Goal: Task Accomplishment & Management: Complete application form

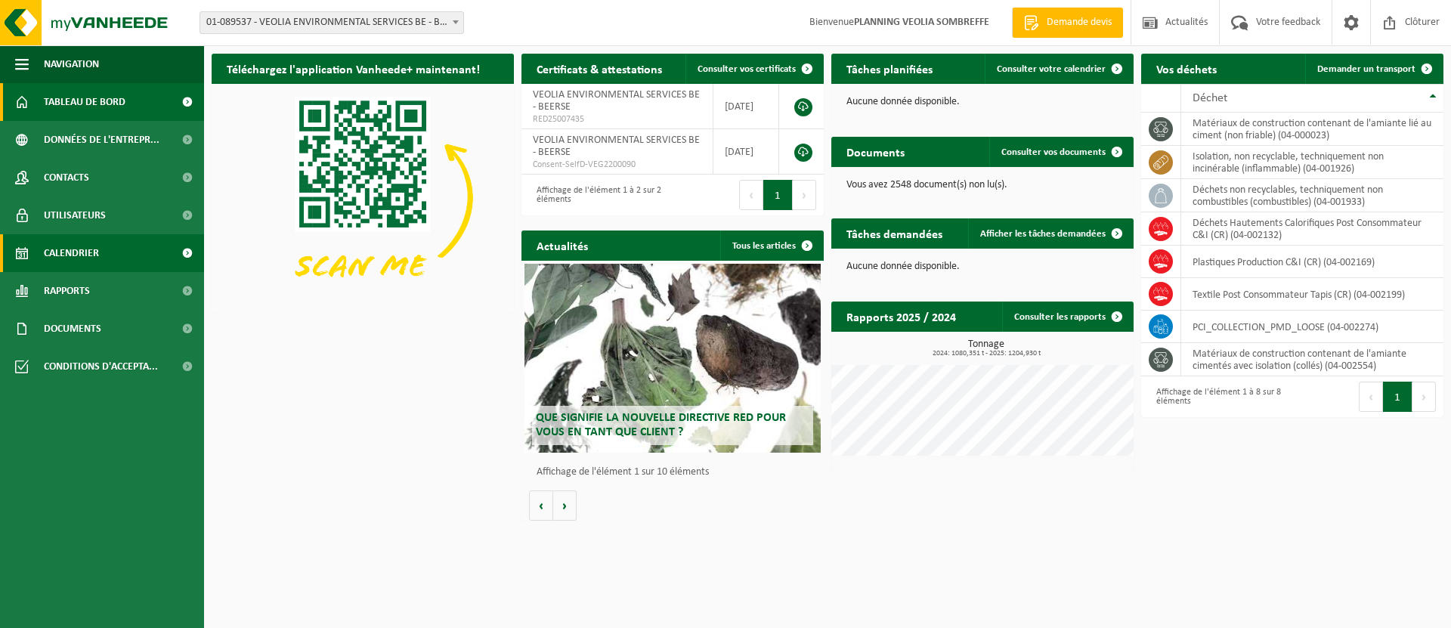
click at [124, 258] on link "Calendrier" at bounding box center [102, 253] width 204 height 38
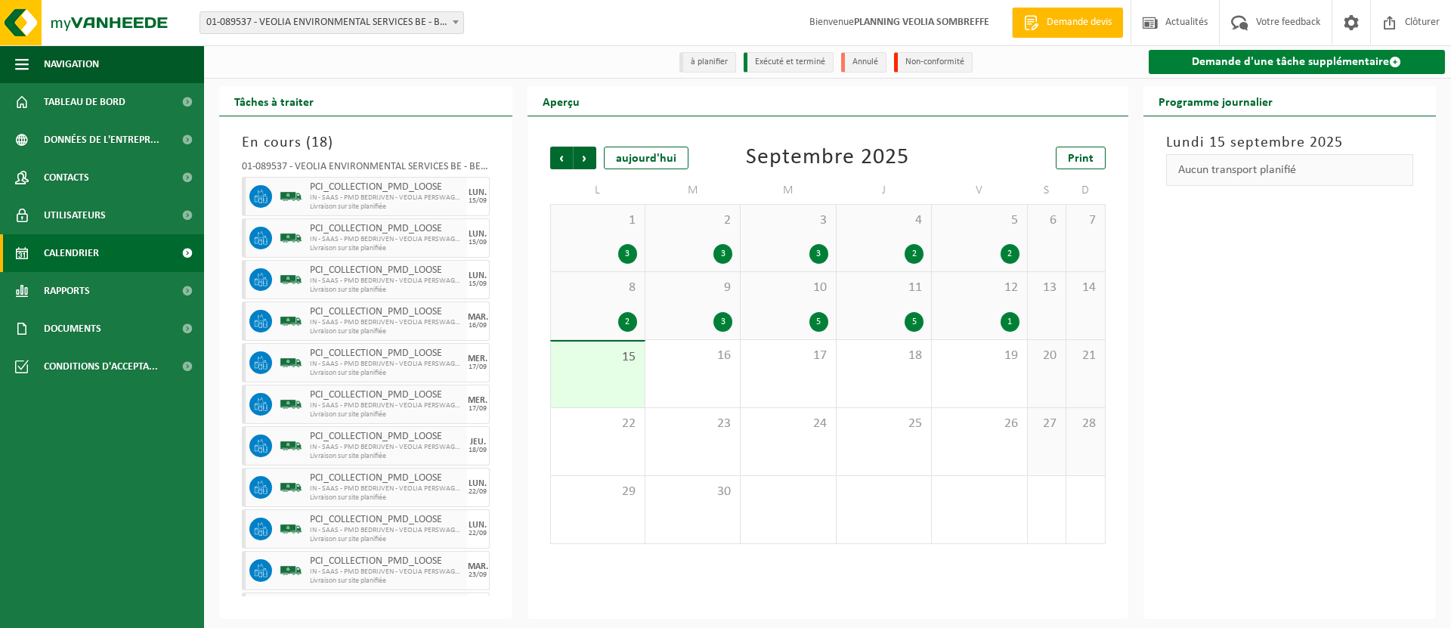
click at [1259, 60] on link "Demande d'une tâche supplémentaire" at bounding box center [1297, 62] width 297 height 24
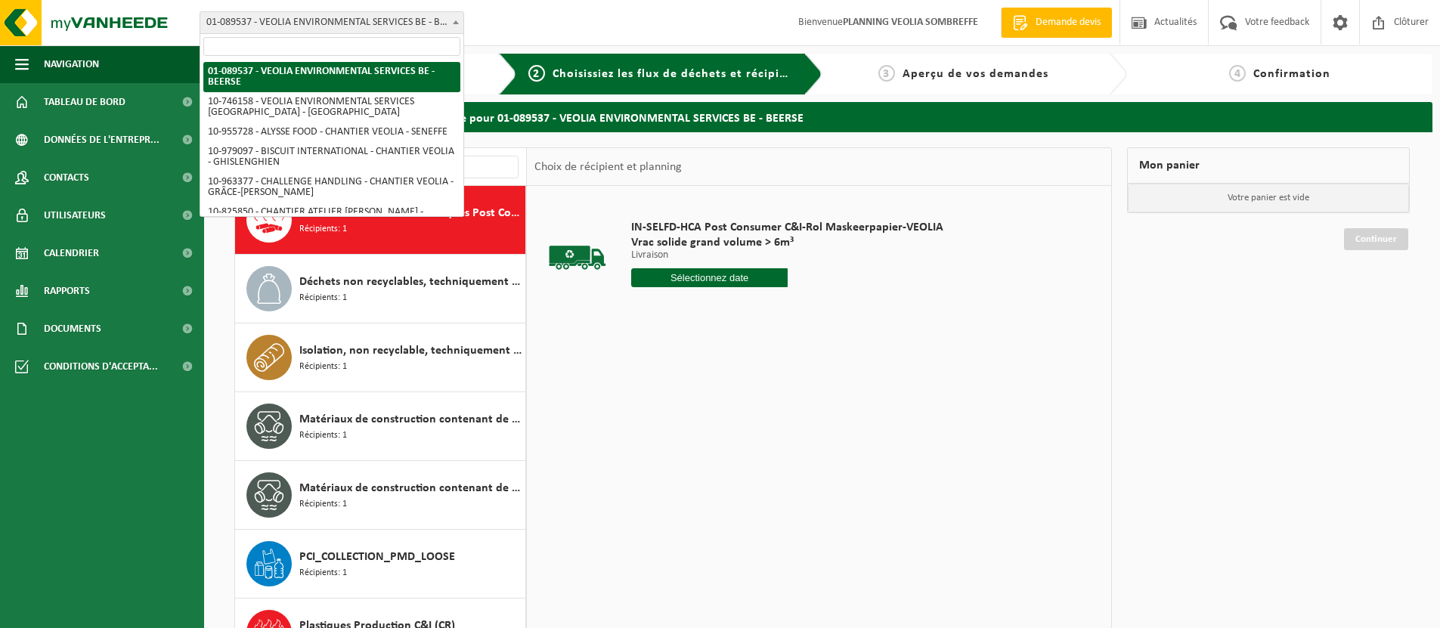
click at [452, 17] on span at bounding box center [455, 22] width 15 height 20
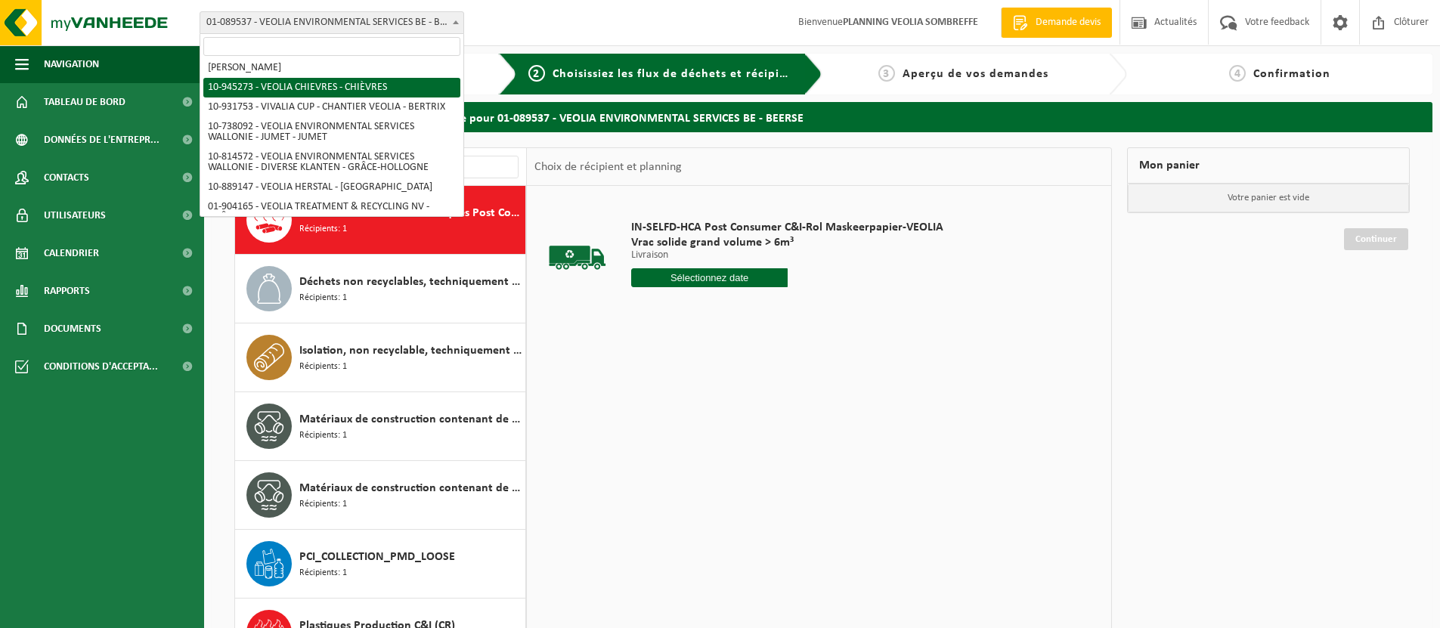
scroll to position [1112, 0]
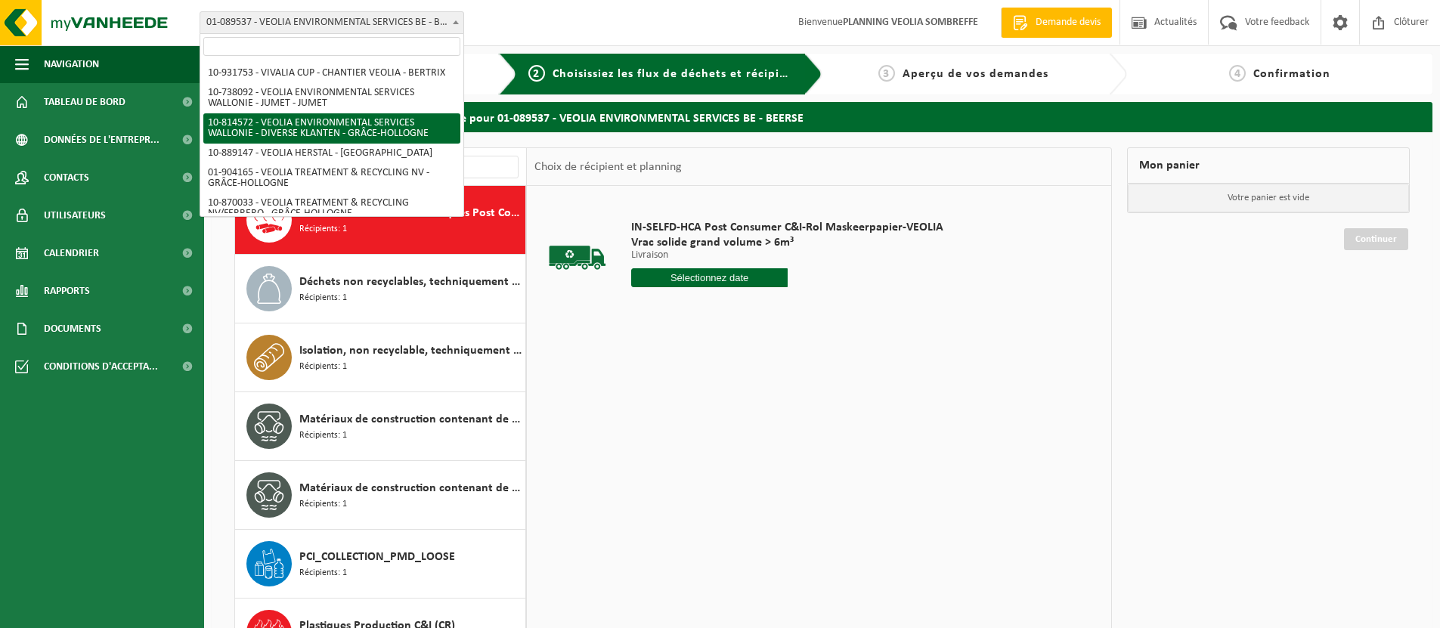
select select "37628"
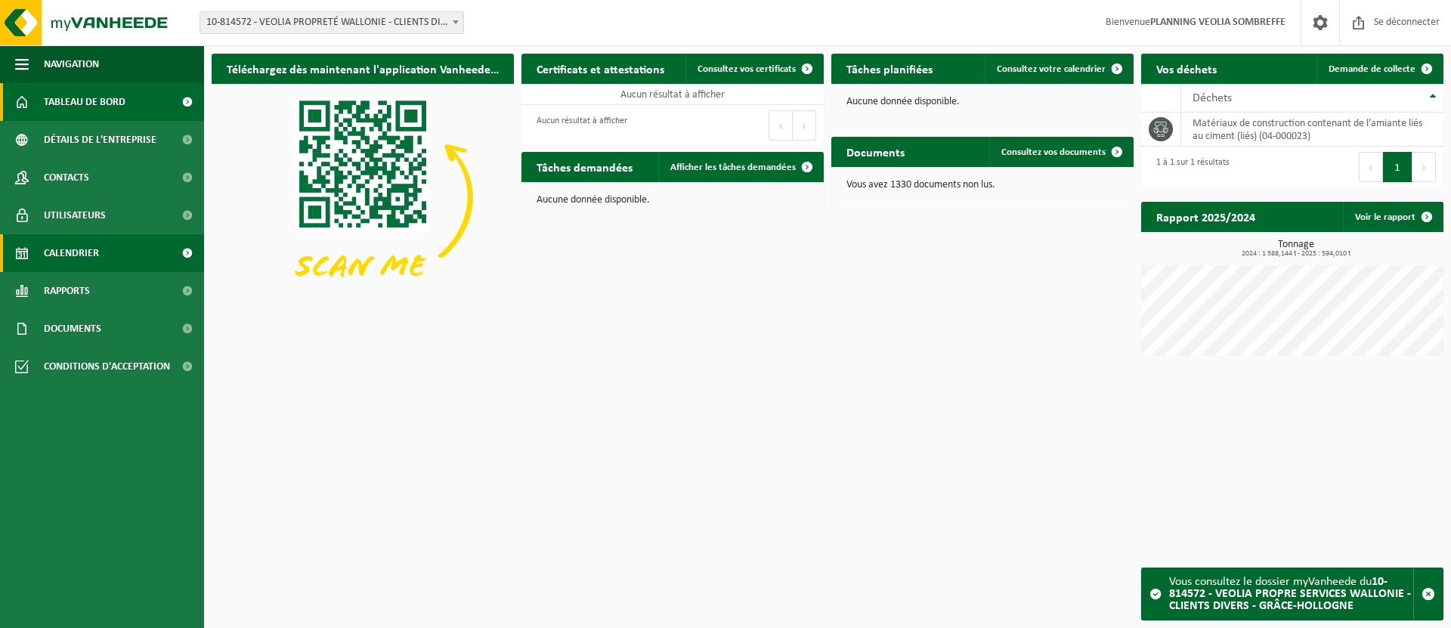
click at [133, 256] on link "Calendrier" at bounding box center [102, 253] width 204 height 38
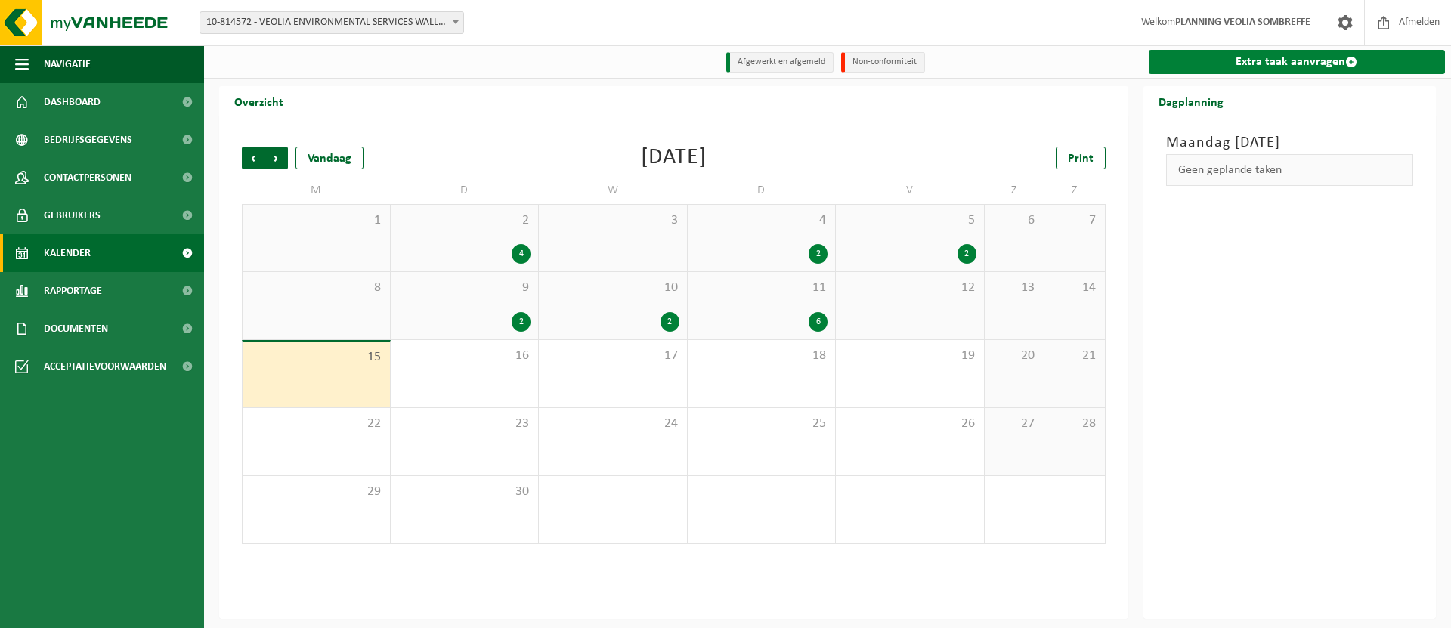
click at [1281, 64] on link "Extra taak aanvragen" at bounding box center [1297, 62] width 297 height 24
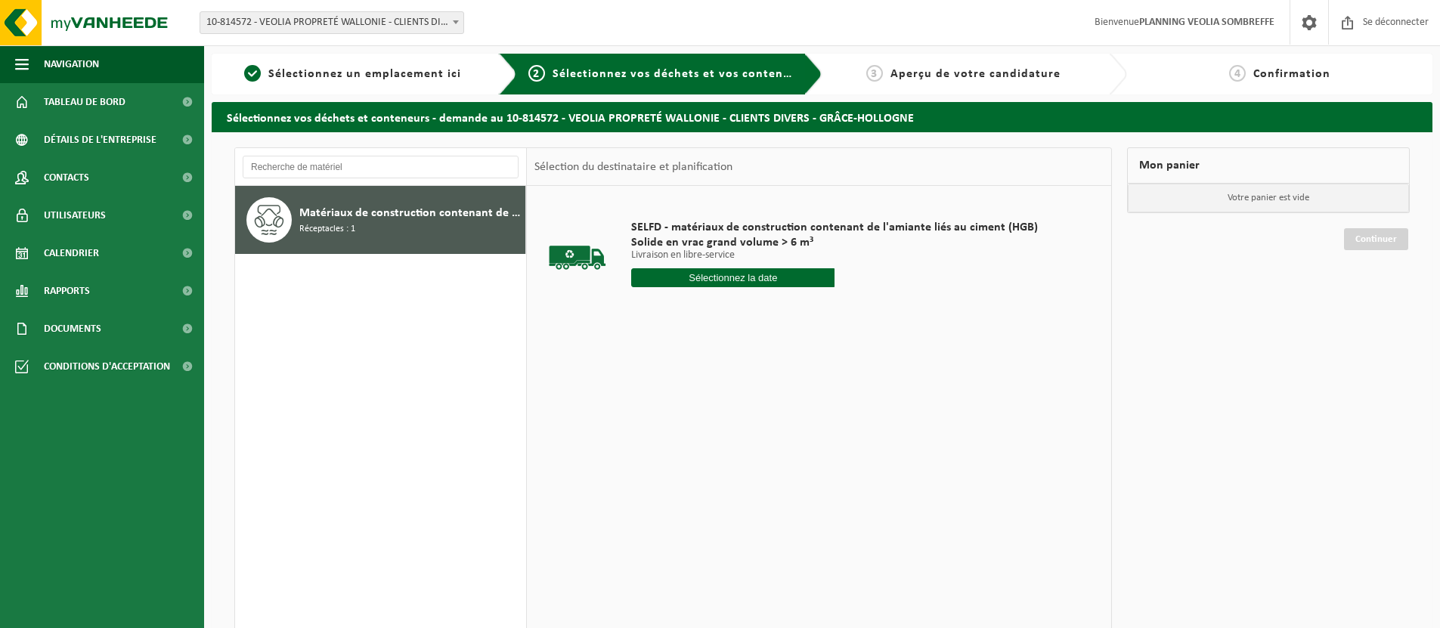
click at [769, 274] on input "text" at bounding box center [732, 277] width 203 height 19
click at [676, 430] on font "16" at bounding box center [673, 427] width 12 height 12
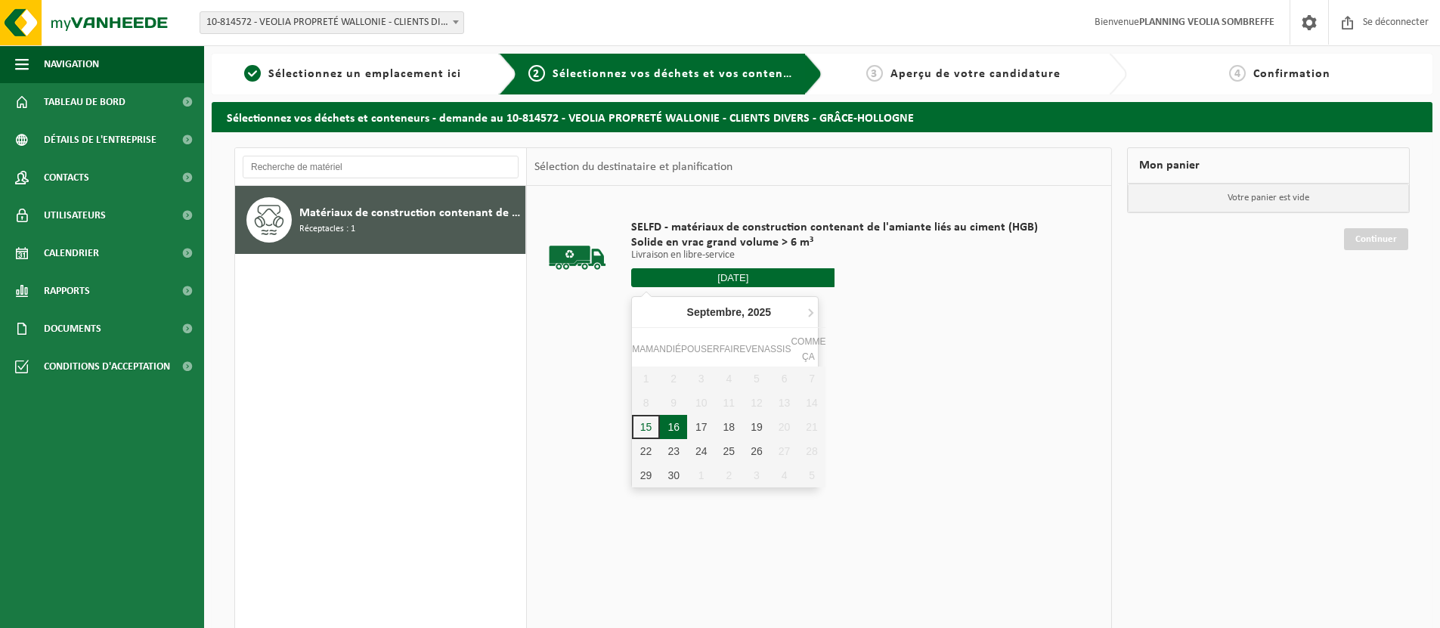
type input "Van 2025-09-16"
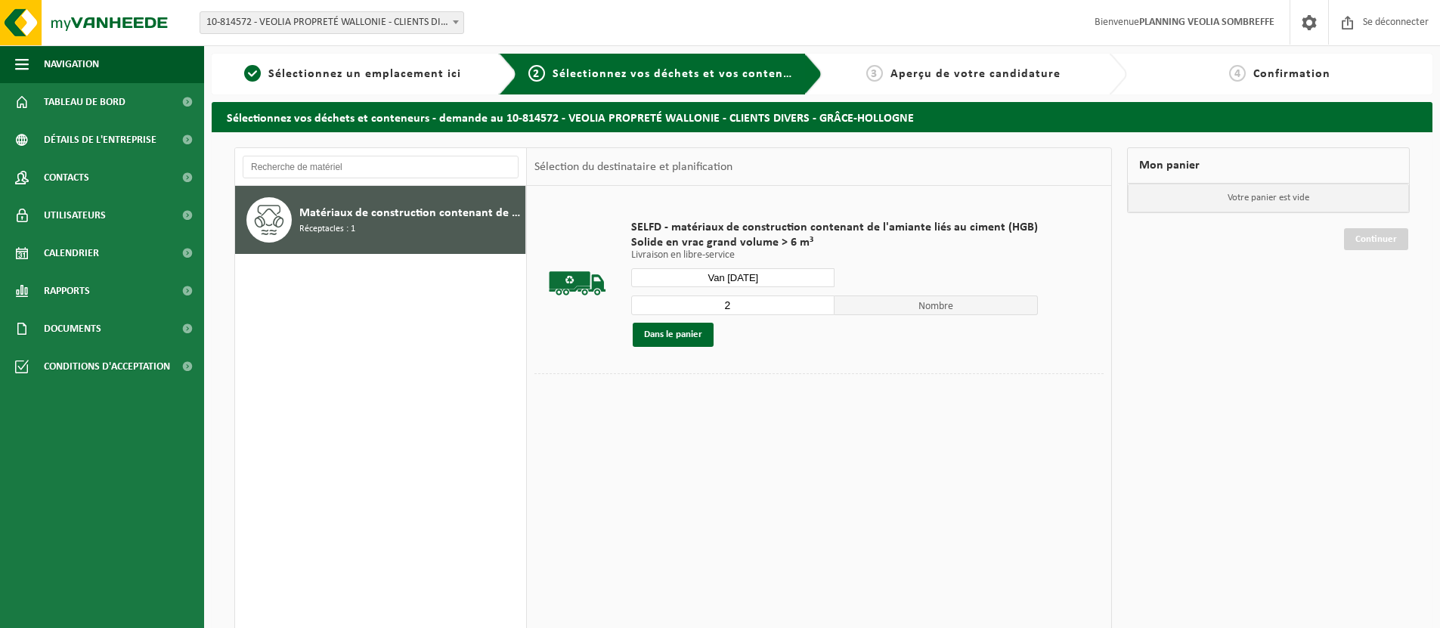
type input "2"
click at [818, 299] on input "2" at bounding box center [732, 305] width 203 height 20
click at [695, 338] on font "Dans le panier" at bounding box center [673, 335] width 58 height 10
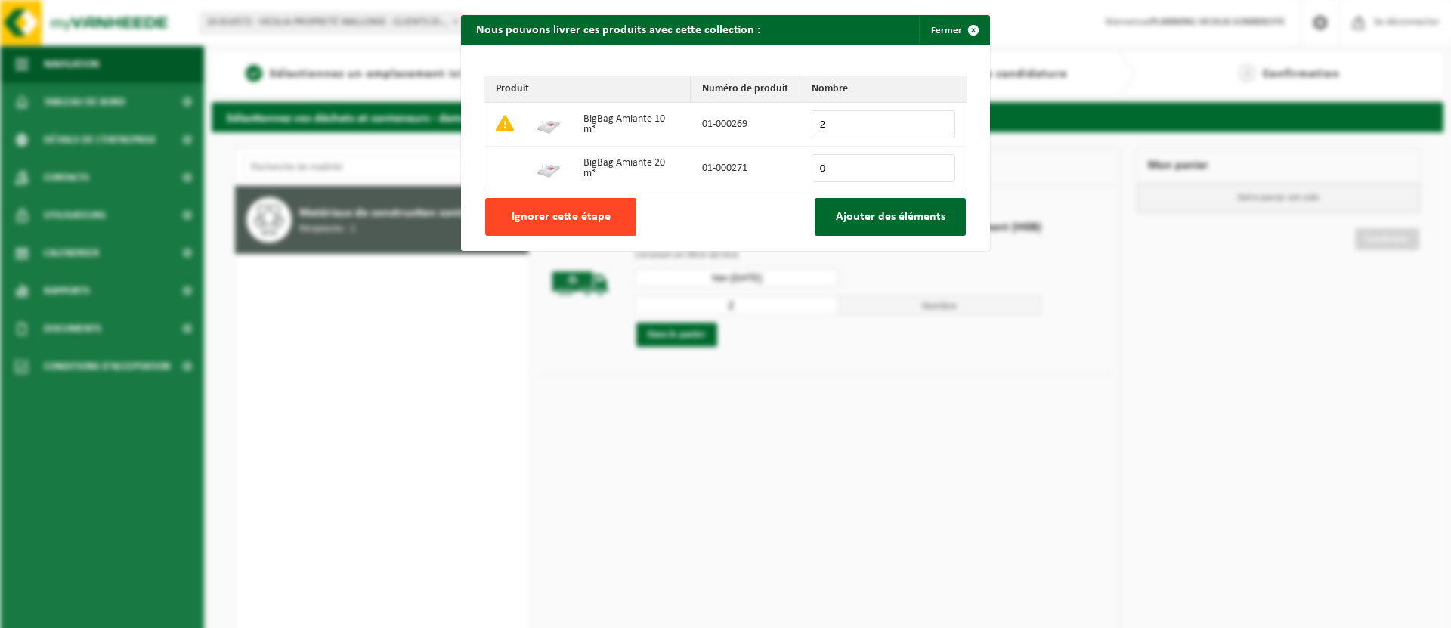
click at [593, 220] on font "Ignorer cette étape" at bounding box center [561, 217] width 99 height 12
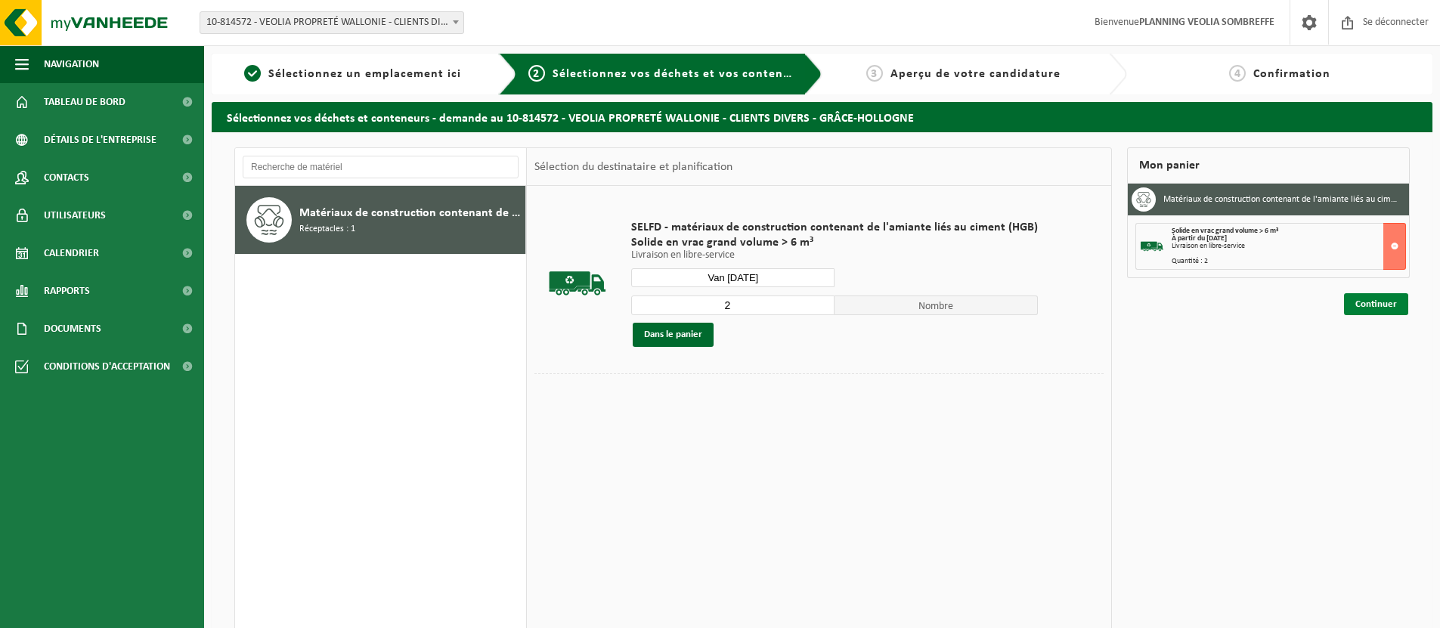
click at [1378, 305] on font "Continuer" at bounding box center [1376, 304] width 42 height 10
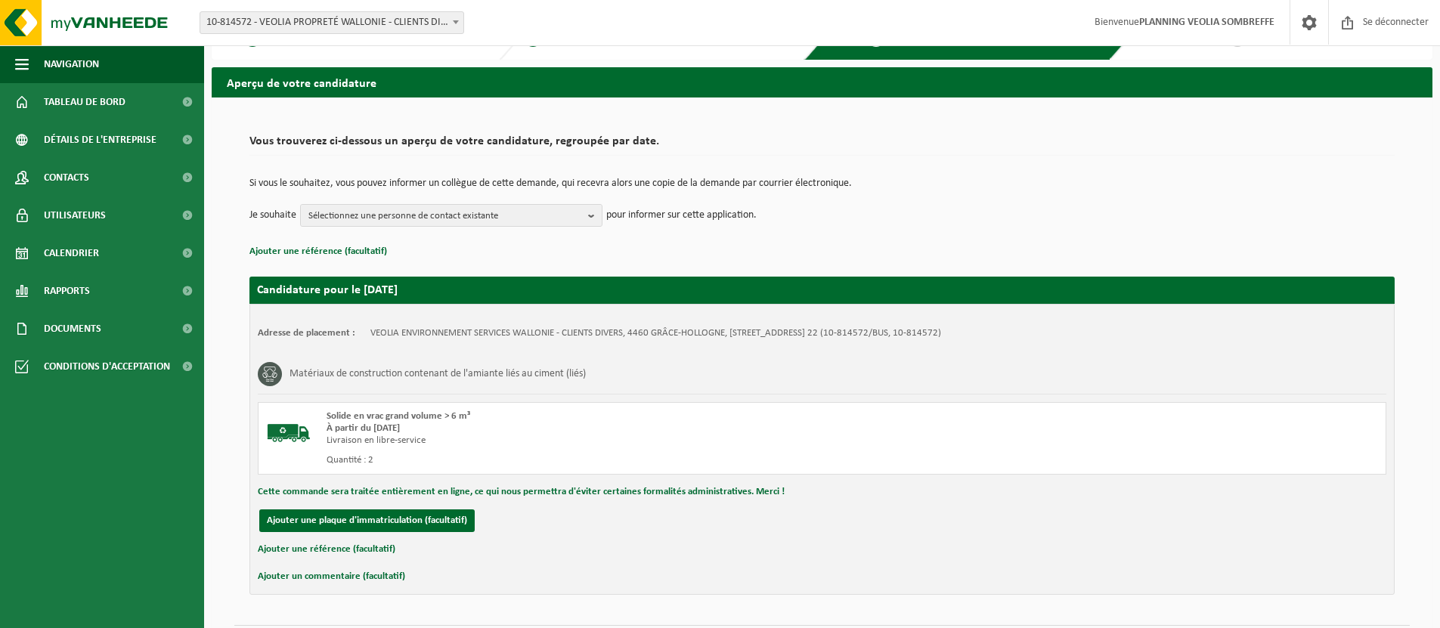
scroll to position [79, 0]
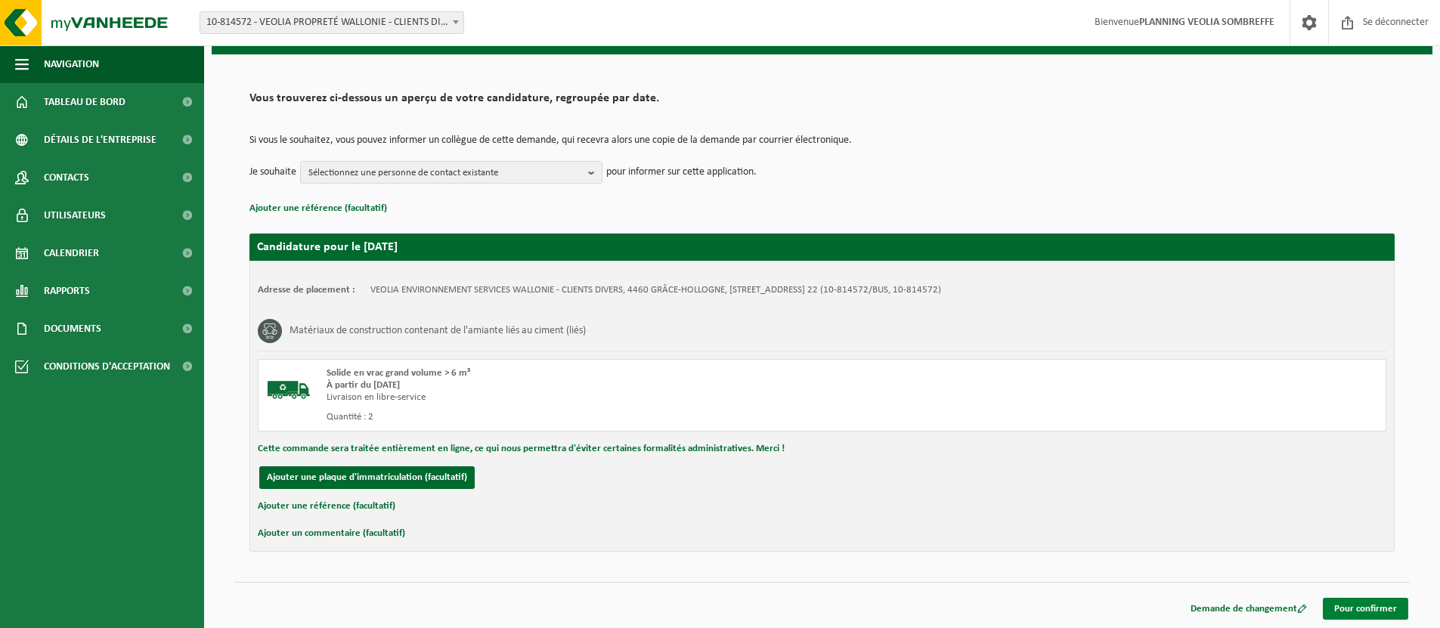
click at [1371, 608] on font "Pour confirmer" at bounding box center [1365, 609] width 63 height 10
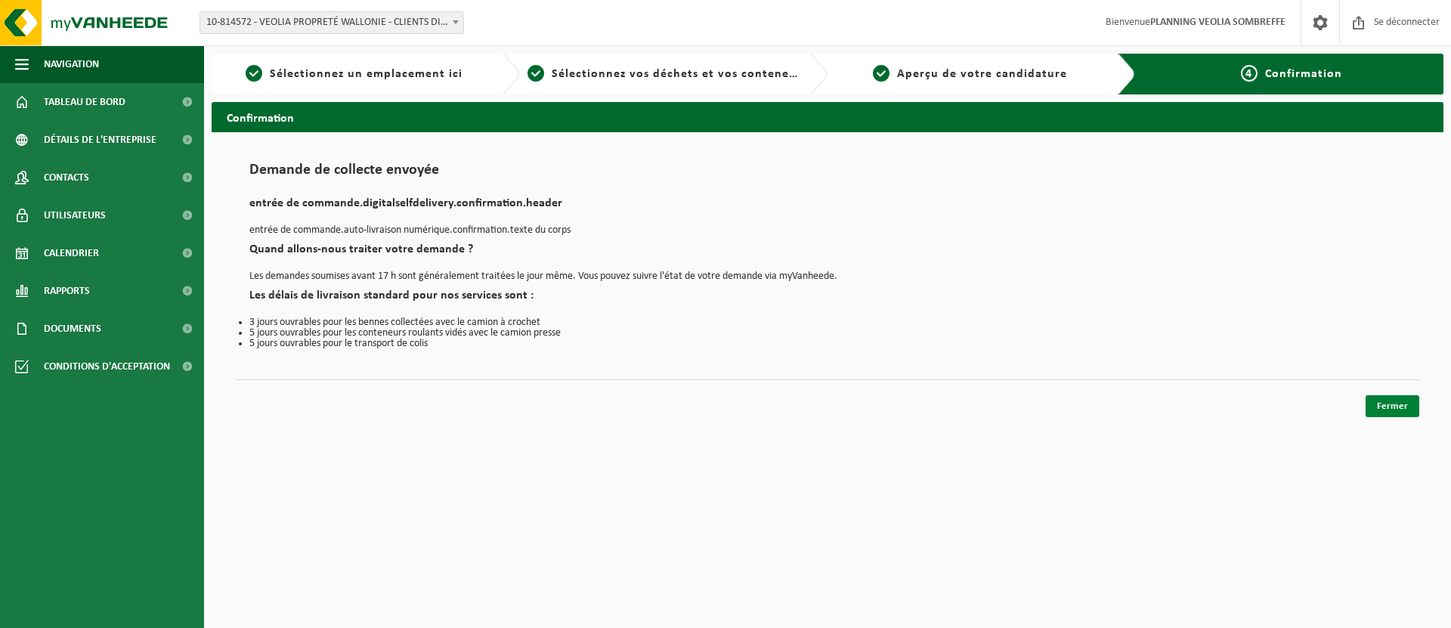
click at [1394, 407] on font "Fermer" at bounding box center [1392, 406] width 31 height 10
